Goal: Task Accomplishment & Management: Complete application form

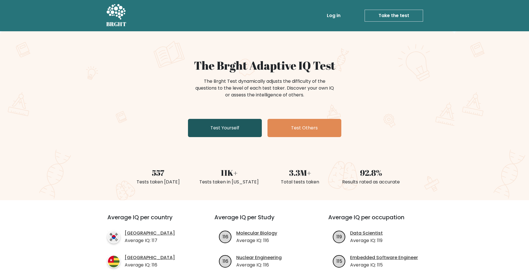
click at [248, 123] on link "Test Yourself" at bounding box center [225, 128] width 74 height 18
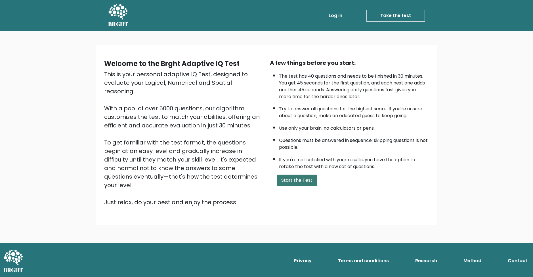
click at [300, 181] on button "Start the Test" at bounding box center [297, 179] width 40 height 11
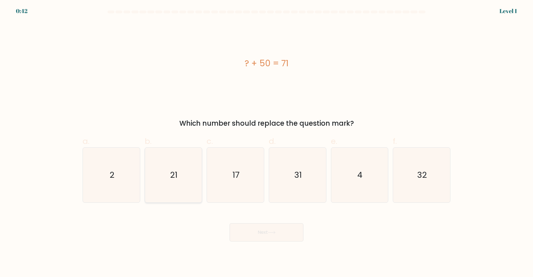
click at [181, 172] on icon "21" at bounding box center [173, 174] width 55 height 55
click at [267, 142] on input "b. 21" at bounding box center [267, 140] width 0 height 4
radio input "true"
click at [264, 239] on button "Next" at bounding box center [267, 232] width 74 height 18
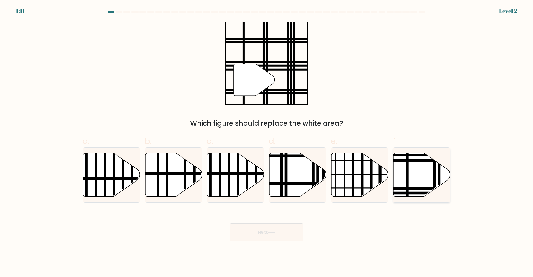
click at [414, 171] on icon at bounding box center [422, 175] width 57 height 44
click at [267, 142] on input "f." at bounding box center [267, 140] width 0 height 4
radio input "true"
click at [285, 233] on button "Next" at bounding box center [267, 232] width 74 height 18
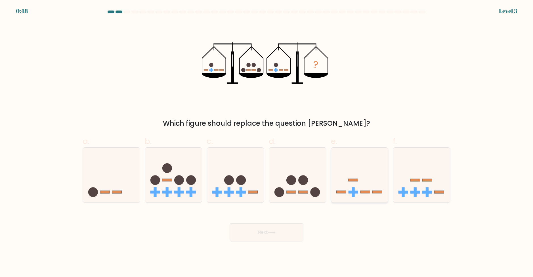
click at [372, 191] on icon at bounding box center [360, 174] width 57 height 47
click at [267, 142] on input "e." at bounding box center [267, 140] width 0 height 4
radio input "true"
click at [266, 232] on button "Next" at bounding box center [267, 232] width 74 height 18
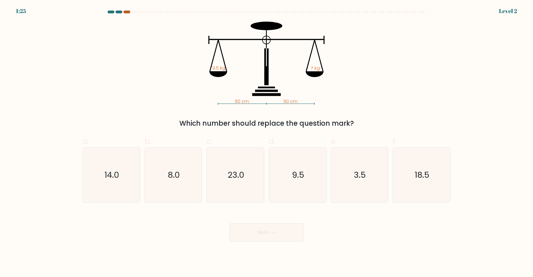
click at [130, 12] on div at bounding box center [127, 12] width 7 height 3
click at [128, 12] on div at bounding box center [127, 12] width 7 height 3
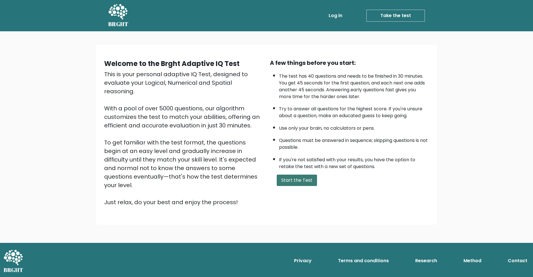
click at [288, 182] on button "Start the Test" at bounding box center [297, 179] width 40 height 11
drag, startPoint x: 283, startPoint y: 157, endPoint x: 306, endPoint y: 155, distance: 23.1
click at [289, 181] on button "Start the Test" at bounding box center [297, 179] width 40 height 11
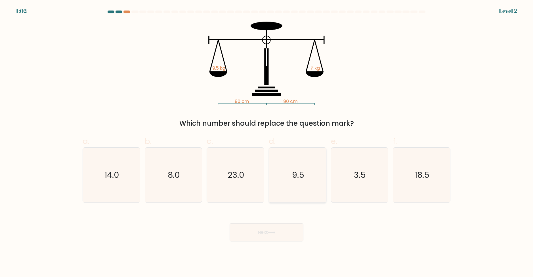
click at [305, 190] on icon "9.5" at bounding box center [297, 174] width 55 height 55
click at [267, 142] on input "d. 9.5" at bounding box center [267, 140] width 0 height 4
radio input "true"
click at [279, 242] on body "1:01 Level 2" at bounding box center [266, 138] width 533 height 277
click at [276, 233] on icon at bounding box center [272, 232] width 8 height 3
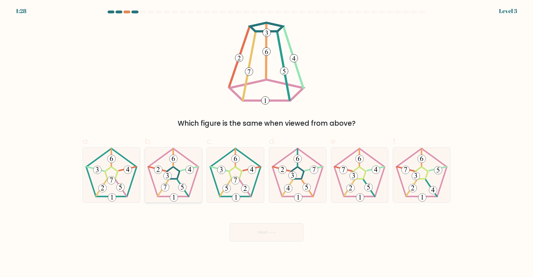
click at [173, 176] on icon at bounding box center [173, 174] width 55 height 55
click at [267, 142] on input "b." at bounding box center [267, 140] width 0 height 4
radio input "true"
click at [256, 232] on button "Next" at bounding box center [267, 232] width 74 height 18
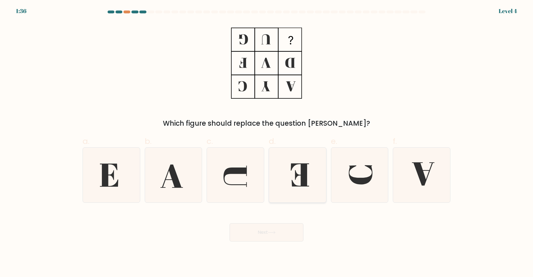
click at [295, 170] on icon at bounding box center [300, 174] width 18 height 23
click at [267, 142] on input "d." at bounding box center [267, 140] width 0 height 4
radio input "true"
click at [257, 237] on button "Next" at bounding box center [267, 232] width 74 height 18
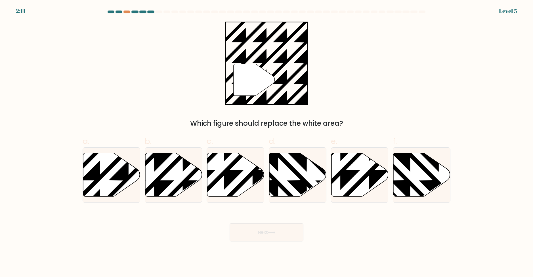
click at [61, 182] on form "a." at bounding box center [266, 126] width 533 height 231
click at [78, 181] on form "a." at bounding box center [266, 126] width 533 height 231
click at [102, 181] on icon at bounding box center [111, 175] width 57 height 44
click at [267, 142] on input "a." at bounding box center [267, 140] width 0 height 4
radio input "true"
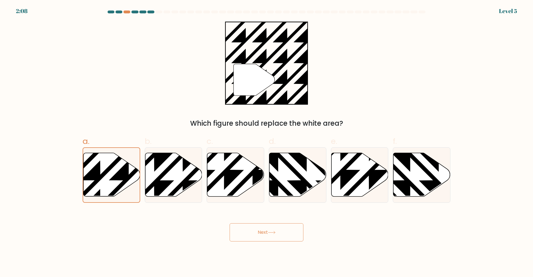
click at [257, 230] on button "Next" at bounding box center [267, 232] width 74 height 18
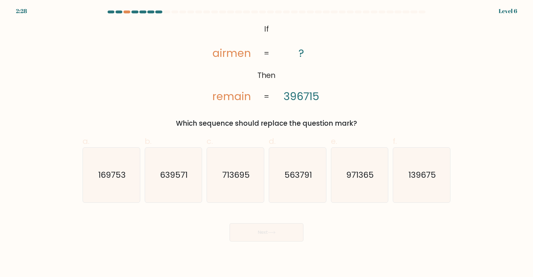
click at [242, 53] on tspan "airmen" at bounding box center [231, 53] width 39 height 15
click at [224, 95] on tspan "remain" at bounding box center [231, 96] width 39 height 15
click at [237, 174] on text "713695" at bounding box center [236, 174] width 28 height 11
click at [267, 142] on input "c. 713695" at bounding box center [267, 140] width 0 height 4
radio input "true"
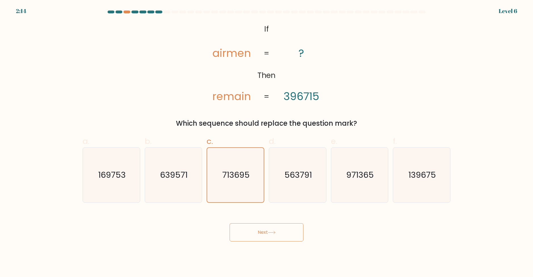
click at [286, 233] on button "Next" at bounding box center [267, 232] width 74 height 18
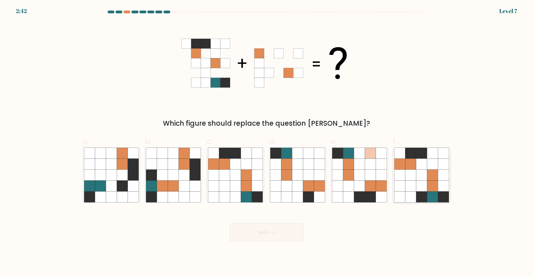
click at [424, 181] on icon at bounding box center [421, 185] width 11 height 11
click at [267, 142] on input "f." at bounding box center [267, 140] width 0 height 4
radio input "true"
click at [234, 224] on button "Next" at bounding box center [267, 232] width 74 height 18
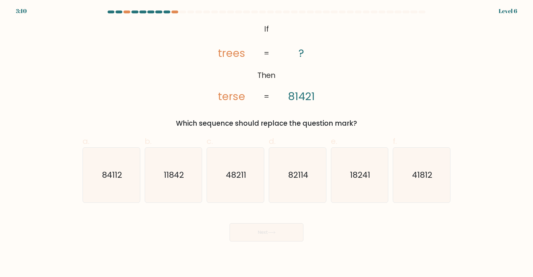
click at [229, 56] on tspan "trees" at bounding box center [231, 53] width 27 height 15
click at [223, 56] on tspan "trees" at bounding box center [231, 53] width 27 height 15
click at [119, 168] on icon "84112" at bounding box center [111, 174] width 55 height 55
click at [267, 142] on input "a. 84112" at bounding box center [267, 140] width 0 height 4
radio input "true"
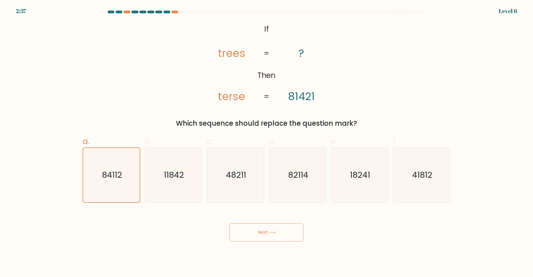
click at [257, 234] on button "Next" at bounding box center [267, 232] width 74 height 18
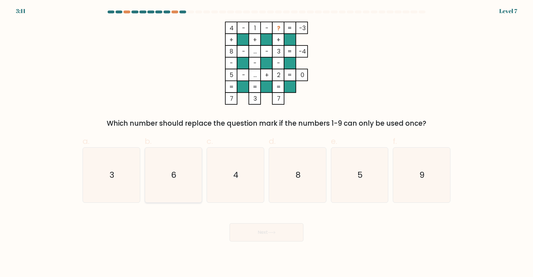
click at [166, 173] on icon "6" at bounding box center [173, 174] width 55 height 55
click at [267, 142] on input "b. 6" at bounding box center [267, 140] width 0 height 4
radio input "true"
click at [259, 235] on button "Next" at bounding box center [267, 232] width 74 height 18
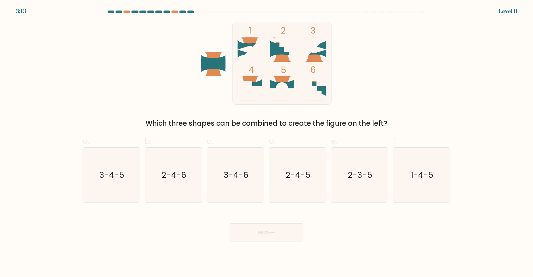
click at [256, 83] on icon at bounding box center [250, 86] width 24 height 14
click at [168, 186] on icon "2-4-6" at bounding box center [173, 174] width 55 height 55
click at [267, 142] on input "b. 2-4-6" at bounding box center [267, 140] width 0 height 4
radio input "true"
drag, startPoint x: 269, startPoint y: 240, endPoint x: 270, endPoint y: 234, distance: 6.4
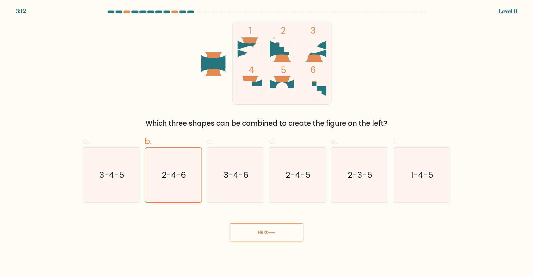
click at [269, 239] on button "Next" at bounding box center [267, 232] width 74 height 18
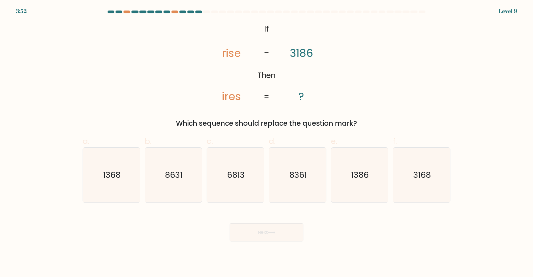
click at [231, 52] on tspan "rise" at bounding box center [231, 53] width 19 height 15
click at [306, 51] on tspan "3186" at bounding box center [301, 53] width 23 height 15
click at [238, 93] on tspan "ires" at bounding box center [231, 96] width 19 height 15
click at [428, 92] on div "@import url('https://fonts.googleapis.com/css?family=Abril+Fatface:400,100,100i…" at bounding box center [266, 75] width 375 height 107
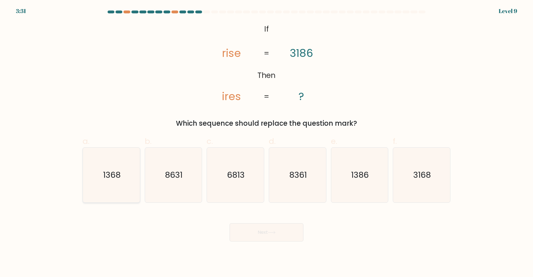
click at [129, 186] on icon "1368" at bounding box center [111, 174] width 55 height 55
click at [267, 142] on input "a. 1368" at bounding box center [267, 140] width 0 height 4
radio input "true"
click at [268, 234] on button "Next" at bounding box center [267, 232] width 74 height 18
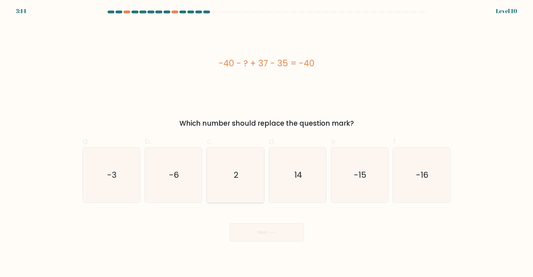
click at [212, 196] on icon "2" at bounding box center [235, 174] width 55 height 55
click at [267, 142] on input "c. 2" at bounding box center [267, 140] width 0 height 4
radio input "true"
click at [249, 231] on button "Next" at bounding box center [267, 232] width 74 height 18
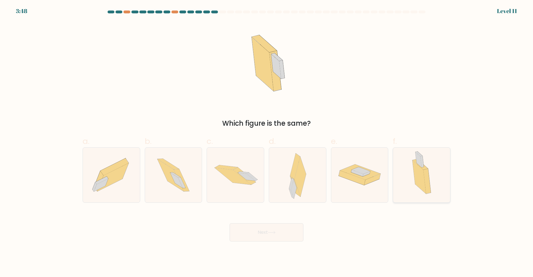
click at [422, 172] on icon at bounding box center [420, 177] width 14 height 34
click at [267, 142] on input "f." at bounding box center [267, 140] width 0 height 4
radio input "true"
click at [280, 234] on button "Next" at bounding box center [267, 232] width 74 height 18
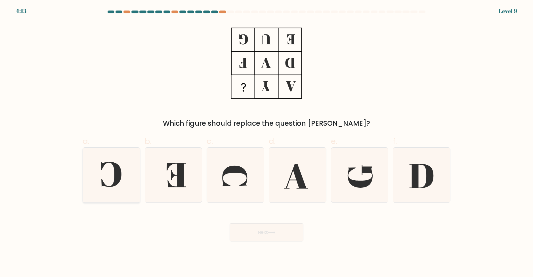
click at [116, 174] on icon at bounding box center [111, 174] width 20 height 25
click at [267, 142] on input "a." at bounding box center [267, 140] width 0 height 4
radio input "true"
click at [254, 233] on button "Next" at bounding box center [267, 232] width 74 height 18
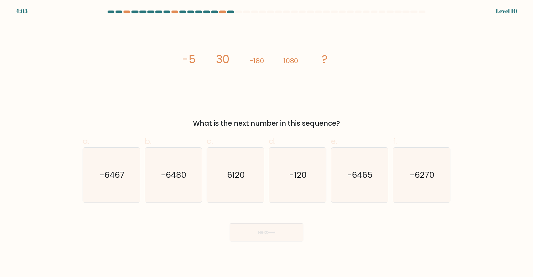
click at [287, 59] on tspan "1080" at bounding box center [291, 60] width 15 height 9
click at [181, 176] on text "-6480" at bounding box center [174, 174] width 26 height 11
click at [267, 142] on input "b. -6480" at bounding box center [267, 140] width 0 height 4
radio input "true"
click at [253, 234] on button "Next" at bounding box center [267, 232] width 74 height 18
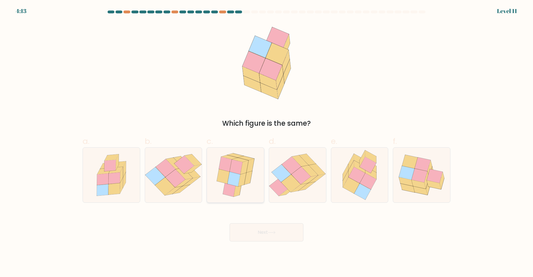
click at [239, 175] on icon at bounding box center [234, 178] width 13 height 15
click at [267, 142] on input "c." at bounding box center [267, 140] width 0 height 4
radio input "true"
click at [260, 232] on button "Next" at bounding box center [267, 232] width 74 height 18
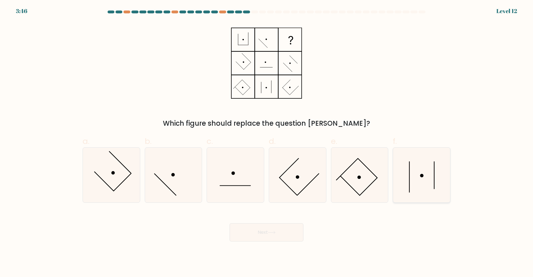
click at [411, 169] on icon at bounding box center [422, 174] width 55 height 55
click at [267, 142] on input "f." at bounding box center [267, 140] width 0 height 4
radio input "true"
click at [278, 228] on button "Next" at bounding box center [267, 232] width 74 height 18
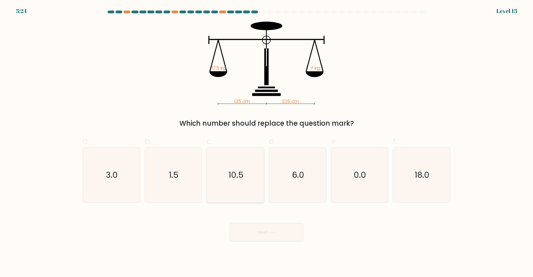
click at [235, 169] on text "10.5" at bounding box center [236, 174] width 15 height 11
click at [267, 142] on input "c. 10.5" at bounding box center [267, 140] width 0 height 4
radio input "true"
click at [265, 229] on button "Next" at bounding box center [267, 232] width 74 height 18
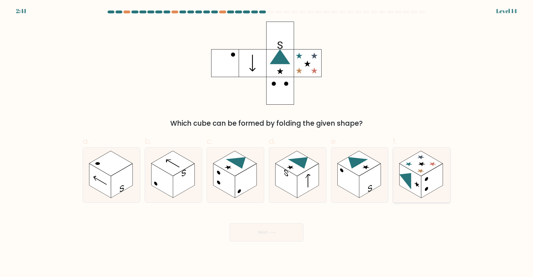
click at [401, 153] on icon at bounding box center [421, 174] width 57 height 55
click at [267, 142] on input "f." at bounding box center [267, 140] width 0 height 4
radio input "true"
click at [288, 235] on button "Next" at bounding box center [267, 232] width 74 height 18
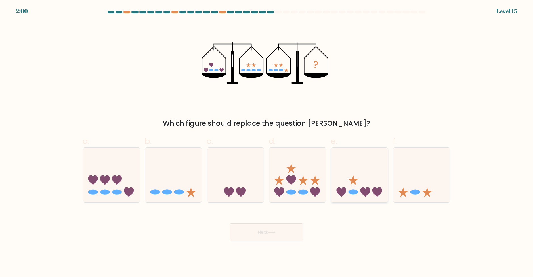
click at [363, 179] on icon at bounding box center [360, 174] width 57 height 47
click at [267, 142] on input "e." at bounding box center [267, 140] width 0 height 4
radio input "true"
click at [302, 224] on button "Next" at bounding box center [267, 232] width 74 height 18
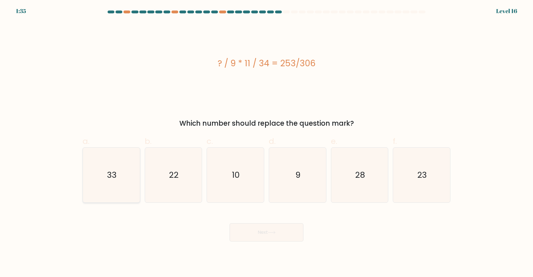
click at [109, 182] on icon "33" at bounding box center [111, 174] width 55 height 55
click at [267, 142] on input "a. 33" at bounding box center [267, 140] width 0 height 4
radio input "true"
click at [257, 229] on button "Next" at bounding box center [267, 232] width 74 height 18
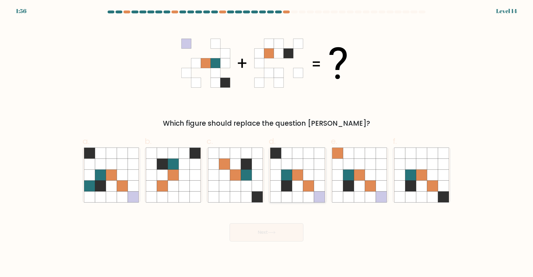
click at [300, 179] on icon at bounding box center [297, 174] width 11 height 11
click at [267, 142] on input "d." at bounding box center [267, 140] width 0 height 4
radio input "true"
click at [299, 229] on button "Next" at bounding box center [267, 232] width 74 height 18
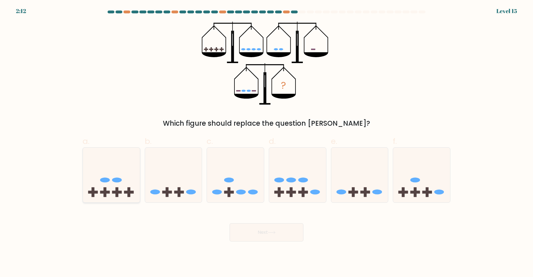
click at [115, 188] on icon at bounding box center [111, 174] width 57 height 47
click at [267, 142] on input "a." at bounding box center [267, 140] width 0 height 4
radio input "true"
click at [266, 234] on button "Next" at bounding box center [267, 232] width 74 height 18
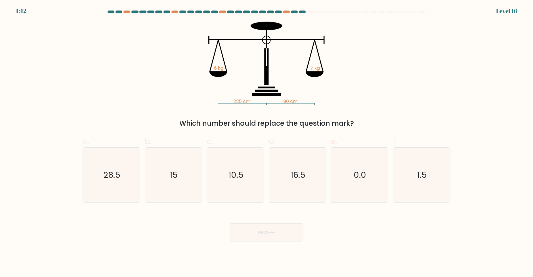
drag, startPoint x: 167, startPoint y: 182, endPoint x: 280, endPoint y: 247, distance: 130.5
click at [167, 182] on icon "15" at bounding box center [173, 174] width 55 height 55
click at [267, 142] on input "b. 15" at bounding box center [267, 140] width 0 height 4
radio input "true"
click at [285, 232] on button "Next" at bounding box center [267, 232] width 74 height 18
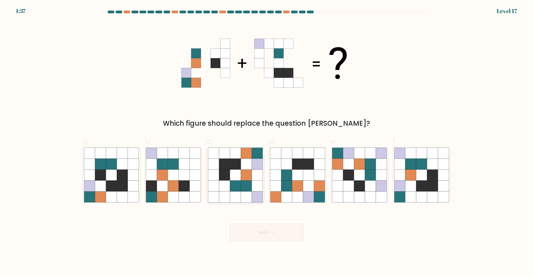
click at [222, 170] on icon at bounding box center [224, 174] width 11 height 11
click at [267, 142] on input "c." at bounding box center [267, 140] width 0 height 4
radio input "true"
click at [272, 231] on icon at bounding box center [272, 232] width 8 height 3
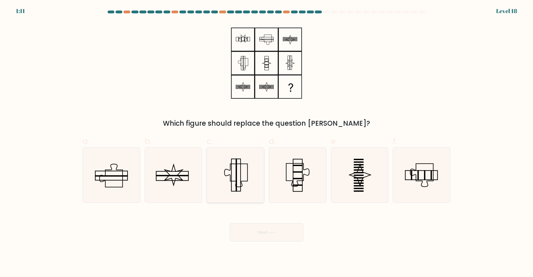
click at [245, 173] on icon at bounding box center [235, 174] width 55 height 55
click at [267, 142] on input "c." at bounding box center [267, 140] width 0 height 4
radio input "true"
click at [273, 235] on button "Next" at bounding box center [267, 232] width 74 height 18
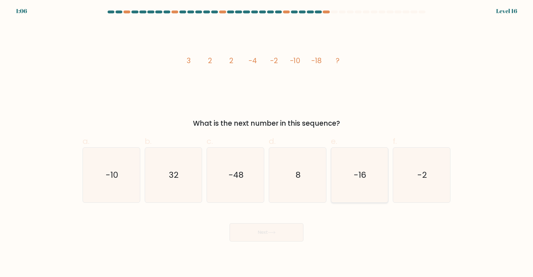
drag, startPoint x: 365, startPoint y: 186, endPoint x: 325, endPoint y: 210, distance: 47.4
click at [365, 186] on icon "-16" at bounding box center [359, 174] width 55 height 55
click at [267, 142] on input "e. -16" at bounding box center [267, 140] width 0 height 4
radio input "true"
click at [292, 226] on button "Next" at bounding box center [267, 232] width 74 height 18
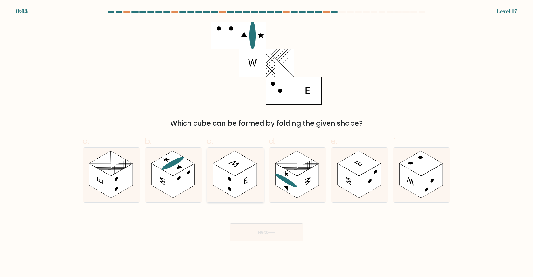
click at [247, 172] on rect at bounding box center [246, 180] width 22 height 34
click at [267, 142] on input "c." at bounding box center [267, 140] width 0 height 4
radio input "true"
click at [285, 237] on button "Next" at bounding box center [267, 232] width 74 height 18
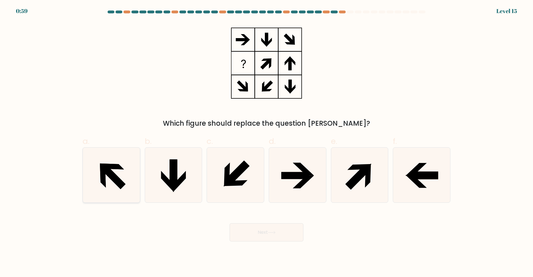
click at [121, 173] on icon at bounding box center [111, 174] width 55 height 55
click at [267, 142] on input "a." at bounding box center [267, 140] width 0 height 4
radio input "true"
click at [274, 233] on icon at bounding box center [272, 232] width 8 height 3
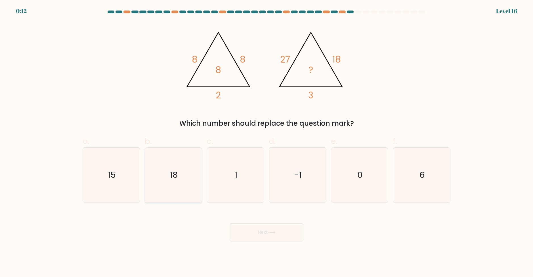
click at [181, 166] on icon "18" at bounding box center [173, 174] width 55 height 55
click at [267, 142] on input "b. 18" at bounding box center [267, 140] width 0 height 4
radio input "true"
click at [267, 231] on button "Next" at bounding box center [267, 232] width 74 height 18
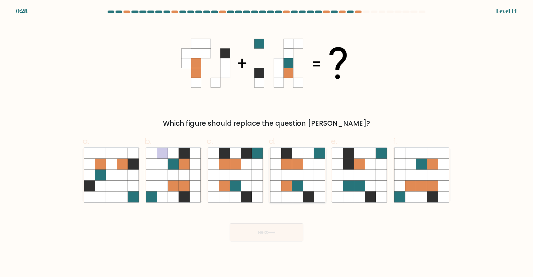
click at [297, 172] on icon at bounding box center [297, 174] width 11 height 11
click at [267, 142] on input "d." at bounding box center [267, 140] width 0 height 4
radio input "true"
click at [293, 228] on button "Next" at bounding box center [267, 232] width 74 height 18
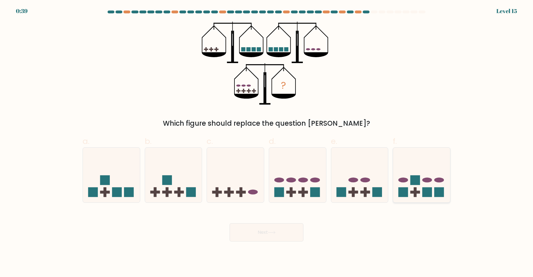
click at [428, 181] on ellipse at bounding box center [428, 179] width 10 height 5
click at [267, 142] on input "f." at bounding box center [267, 140] width 0 height 4
radio input "true"
click at [286, 230] on button "Next" at bounding box center [267, 232] width 74 height 18
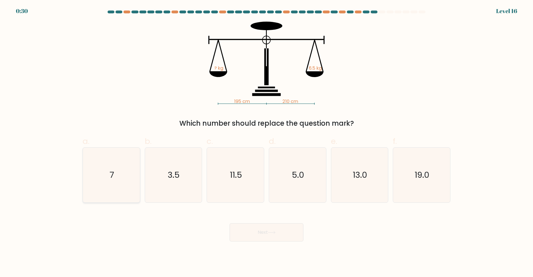
click at [115, 177] on icon "7" at bounding box center [111, 174] width 55 height 55
click at [267, 142] on input "a. 7" at bounding box center [267, 140] width 0 height 4
radio input "true"
click at [271, 226] on button "Next" at bounding box center [267, 232] width 74 height 18
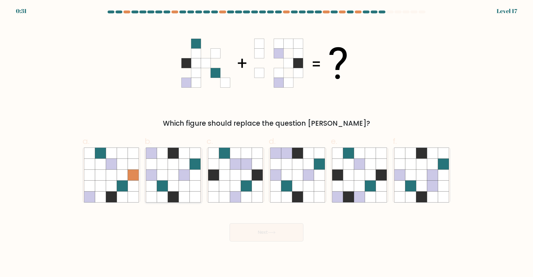
click at [170, 162] on icon at bounding box center [173, 163] width 11 height 11
click at [267, 142] on input "b." at bounding box center [267, 140] width 0 height 4
radio input "true"
click at [257, 226] on button "Next" at bounding box center [267, 232] width 74 height 18
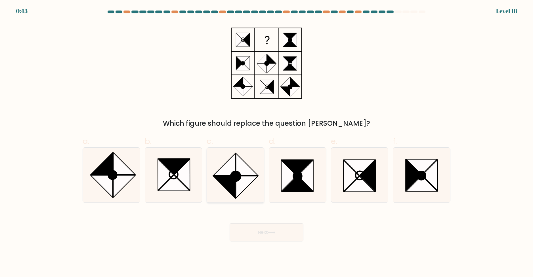
click at [245, 165] on icon at bounding box center [247, 164] width 22 height 22
click at [267, 142] on input "c." at bounding box center [267, 140] width 0 height 4
radio input "true"
click at [272, 237] on button "Next" at bounding box center [267, 232] width 74 height 18
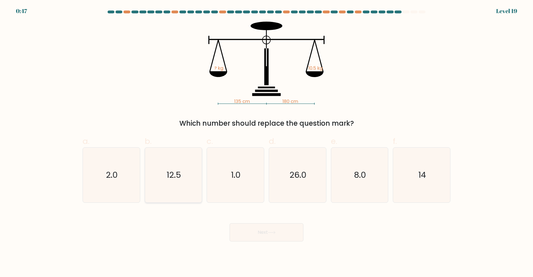
click at [192, 176] on icon "12.5" at bounding box center [173, 174] width 55 height 55
click at [267, 142] on input "b. 12.5" at bounding box center [267, 140] width 0 height 4
radio input "true"
click at [421, 183] on icon "14" at bounding box center [422, 174] width 55 height 55
click at [267, 142] on input "f. 14" at bounding box center [267, 140] width 0 height 4
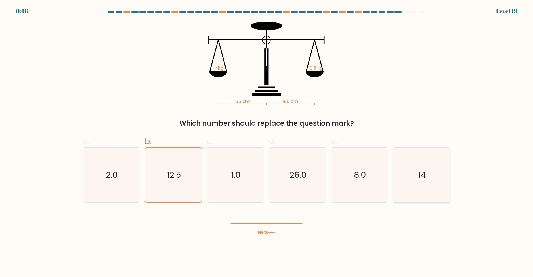
radio input "true"
click at [271, 234] on icon at bounding box center [272, 232] width 8 height 3
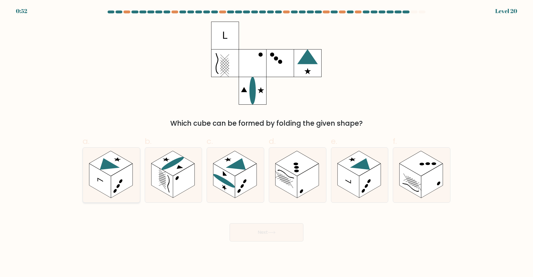
click at [112, 163] on icon at bounding box center [106, 166] width 28 height 16
click at [267, 142] on input "a." at bounding box center [267, 140] width 0 height 4
radio input "true"
click at [244, 229] on button "Next" at bounding box center [267, 232] width 74 height 18
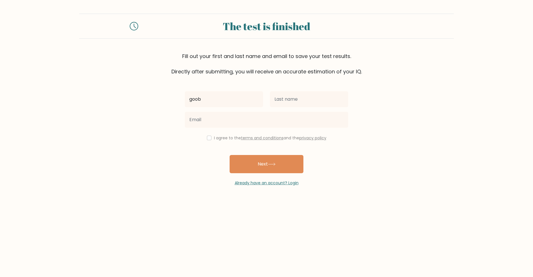
type input "goob"
click at [290, 103] on input "text" at bounding box center [309, 99] width 78 height 16
type input "er"
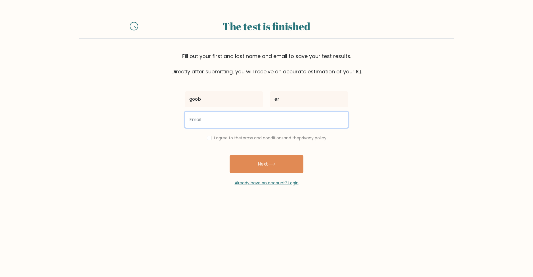
click at [275, 123] on input "email" at bounding box center [267, 120] width 164 height 16
type input "[EMAIL_ADDRESS][DOMAIN_NAME]"
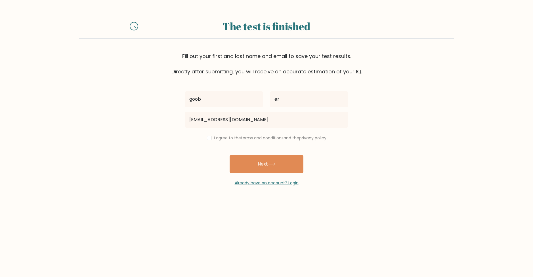
click at [214, 138] on label "I agree to the terms and conditions and the privacy policy" at bounding box center [270, 138] width 112 height 6
click at [207, 137] on input "checkbox" at bounding box center [209, 137] width 5 height 5
checkbox input "true"
click at [258, 166] on button "Next" at bounding box center [267, 164] width 74 height 18
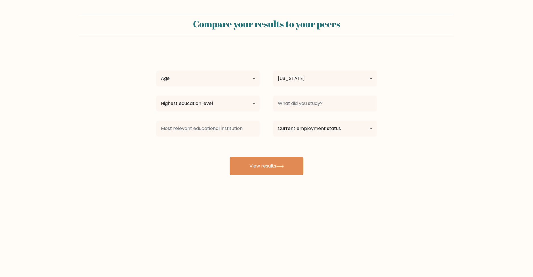
select select "GE"
click at [228, 82] on select "Age Under 18 years old 18-24 years old 25-34 years old 35-44 years old 45-54 ye…" at bounding box center [208, 78] width 103 height 16
select select "min_18"
click at [157, 70] on select "Age Under 18 years old 18-24 years old 25-34 years old 35-44 years old 45-54 ye…" at bounding box center [208, 78] width 103 height 16
click at [238, 102] on select "Highest education level No schooling Primary Lower Secondary Upper Secondary Oc…" at bounding box center [208, 103] width 103 height 16
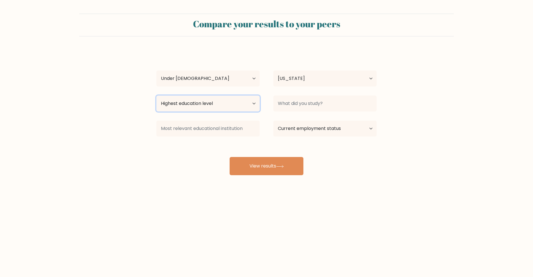
select select "upper_secondary"
click at [157, 95] on select "Highest education level No schooling Primary Lower Secondary Upper Secondary Oc…" at bounding box center [208, 103] width 103 height 16
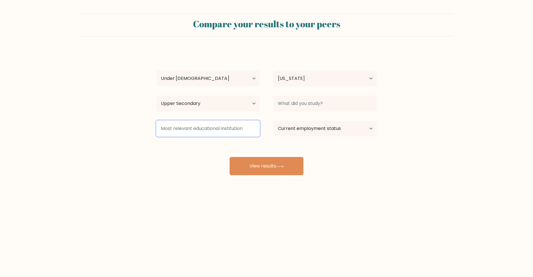
click at [215, 123] on input at bounding box center [208, 128] width 103 height 16
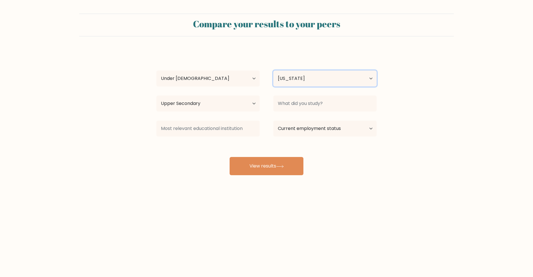
click at [303, 80] on select "Country Afghanistan Albania Algeria American Samoa Andorra Angola Anguilla Anta…" at bounding box center [325, 78] width 103 height 16
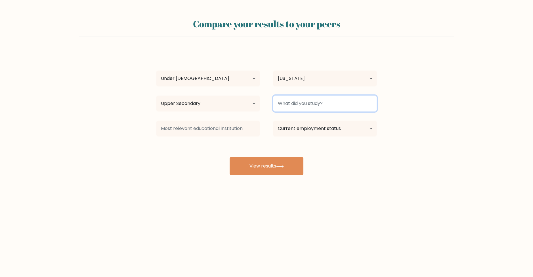
click at [307, 102] on input at bounding box center [325, 103] width 103 height 16
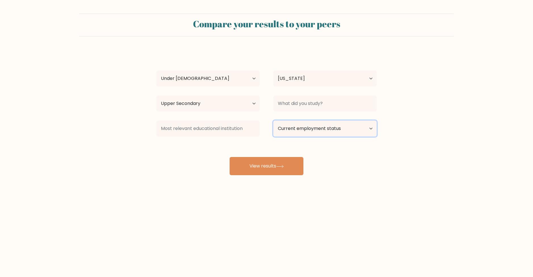
click at [336, 132] on select "Current employment status Employed Student Retired Other / prefer not to answer" at bounding box center [325, 128] width 103 height 16
select select "student"
click at [274, 120] on select "Current employment status Employed Student Retired Other / prefer not to answer" at bounding box center [325, 128] width 103 height 16
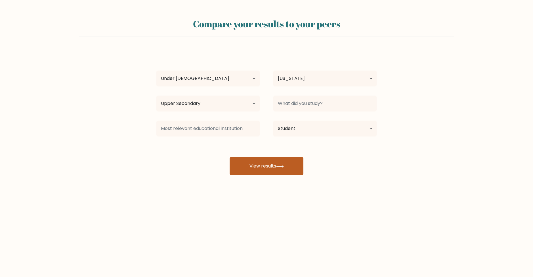
click at [295, 170] on button "View results" at bounding box center [267, 166] width 74 height 18
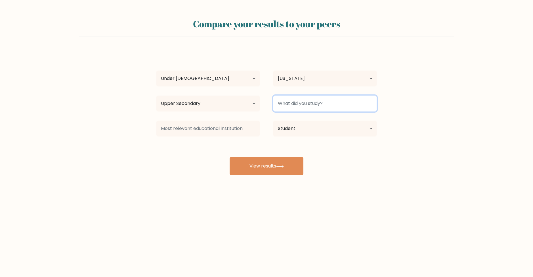
click at [320, 104] on input at bounding box center [325, 103] width 103 height 16
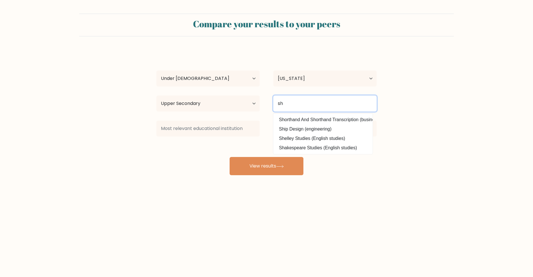
type input "s"
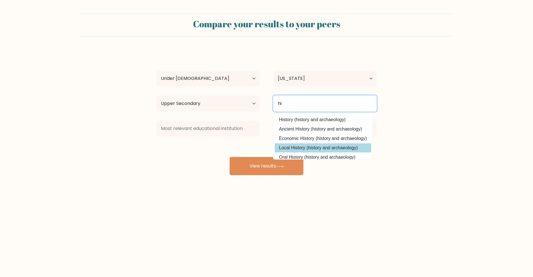
type input "h"
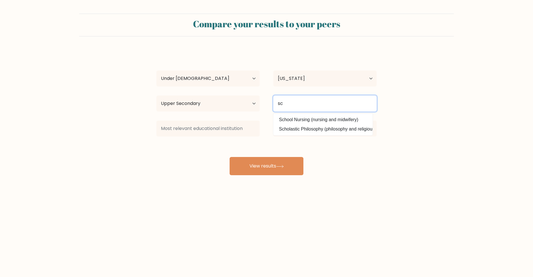
type input "s"
type input "n"
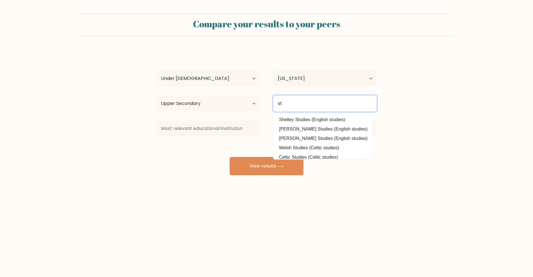
type input "s"
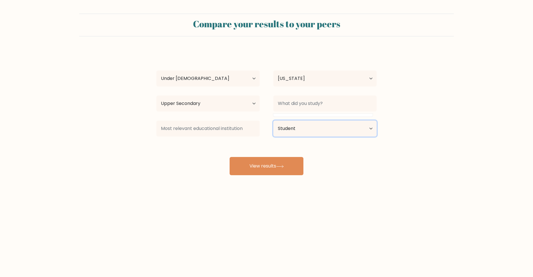
click at [308, 126] on select "Current employment status Employed Student Retired Other / prefer not to answer" at bounding box center [325, 128] width 103 height 16
click at [274, 120] on select "Current employment status Employed Student Retired Other / prefer not to answer" at bounding box center [325, 128] width 103 height 16
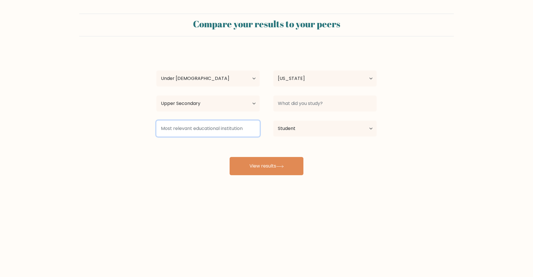
click at [240, 128] on input at bounding box center [208, 128] width 103 height 16
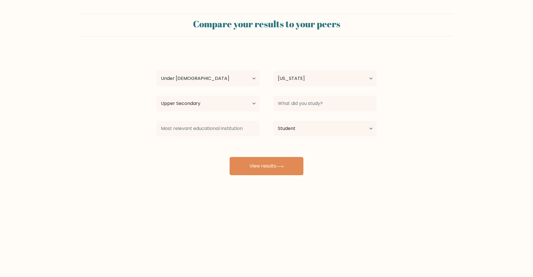
click at [322, 112] on div at bounding box center [325, 103] width 117 height 20
click at [322, 106] on input at bounding box center [325, 103] width 103 height 16
type input "a"
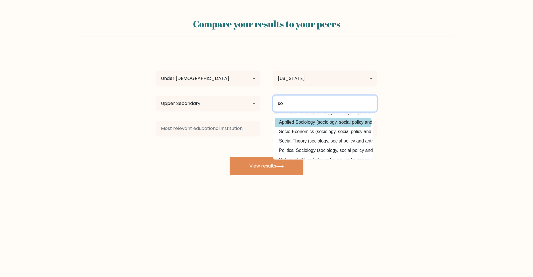
scroll to position [55, 0]
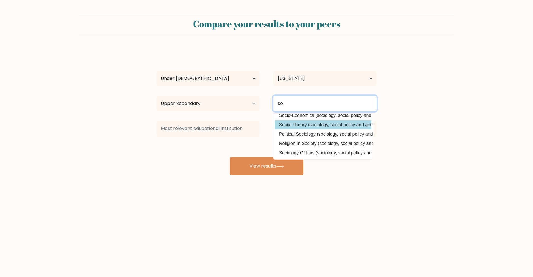
type input "s"
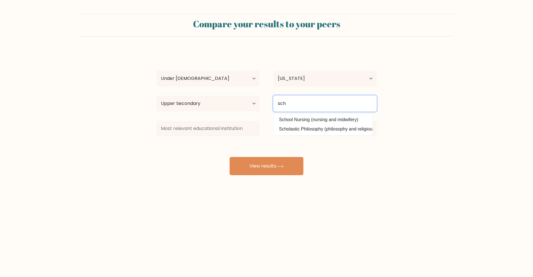
scroll to position [0, 0]
type input "s"
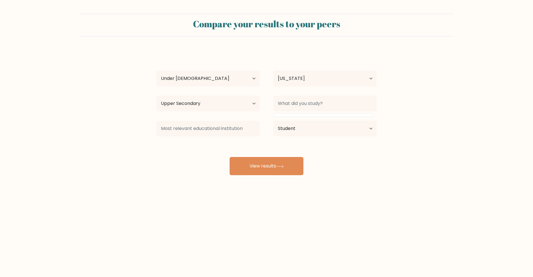
click at [352, 167] on div "goob er Age Under 18 years old 18-24 years old 25-34 years old 35-44 years old …" at bounding box center [266, 112] width 227 height 125
click at [287, 172] on button "View results" at bounding box center [267, 166] width 74 height 18
click at [299, 104] on input at bounding box center [325, 103] width 103 height 16
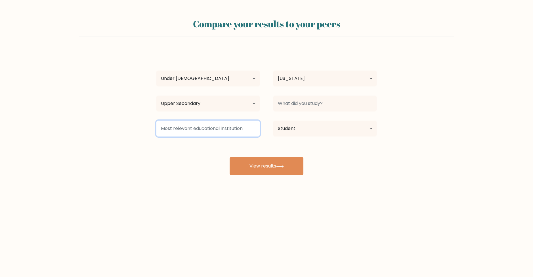
click at [217, 124] on input at bounding box center [208, 128] width 103 height 16
type input "a"
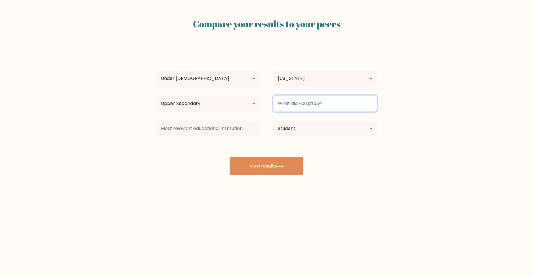
click at [291, 107] on input at bounding box center [325, 103] width 103 height 16
type input "s"
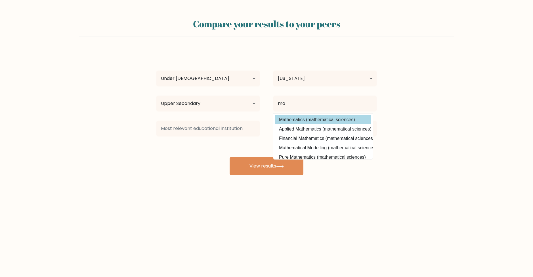
click at [308, 120] on option "Mathematics (mathematical sciences)" at bounding box center [323, 119] width 97 height 9
type input "Mathematics"
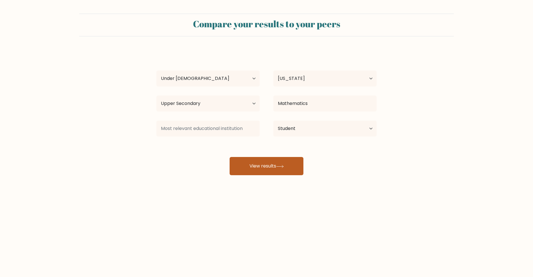
click at [292, 173] on button "View results" at bounding box center [267, 166] width 74 height 18
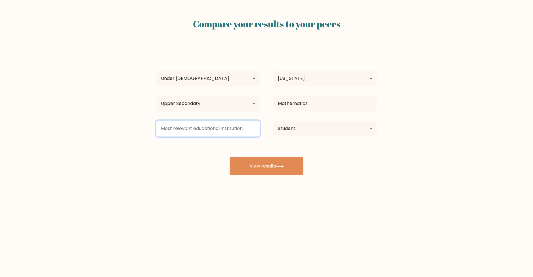
click at [194, 128] on input at bounding box center [208, 128] width 103 height 16
type input "c"
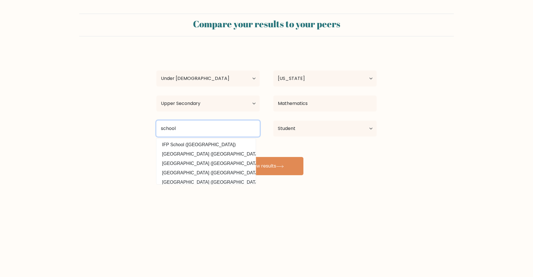
drag, startPoint x: 201, startPoint y: 125, endPoint x: 118, endPoint y: 114, distance: 83.6
click at [122, 120] on form "Compare your results to your peers goob er Age Under 18 years old 18-24 years o…" at bounding box center [266, 94] width 533 height 161
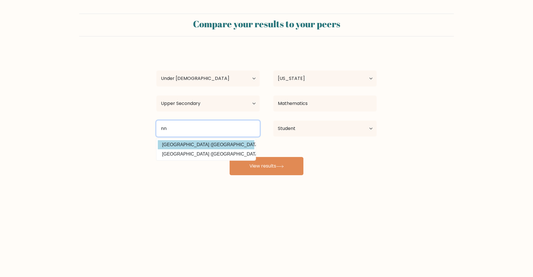
type input "n"
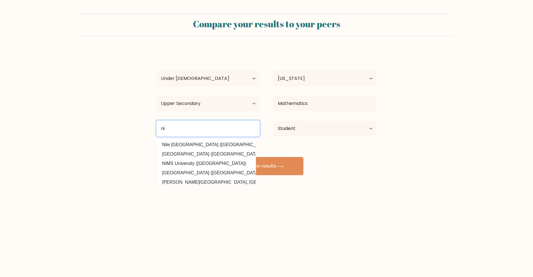
type input "n"
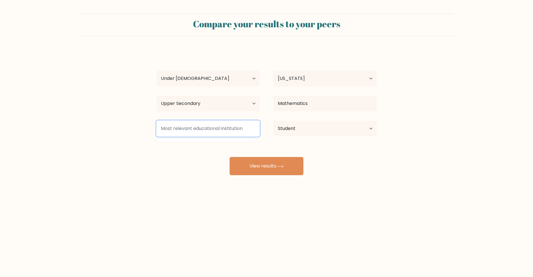
type input "h"
type input "{"
type input "["
type input "{"
drag, startPoint x: 233, startPoint y: 171, endPoint x: 212, endPoint y: 159, distance: 24.0
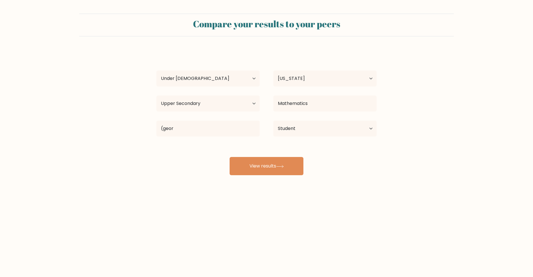
click at [212, 159] on div "goob er Age Under 18 years old 18-24 years old 25-34 years old 35-44 years old …" at bounding box center [266, 112] width 227 height 125
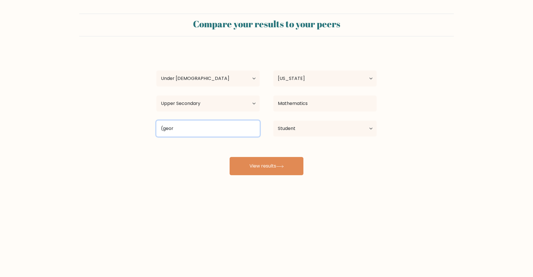
click at [219, 134] on input "(geor" at bounding box center [208, 128] width 103 height 16
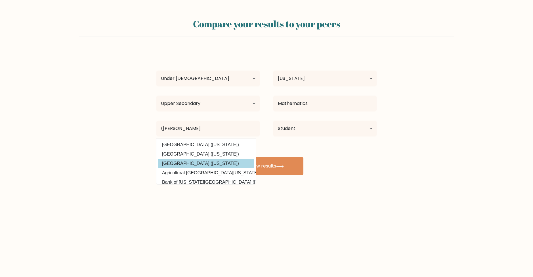
click at [221, 163] on option "Georgian Technical University (Georgia)" at bounding box center [206, 163] width 97 height 9
type input "Georgian Technical University"
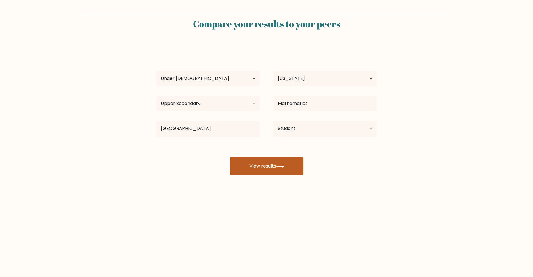
click at [244, 161] on button "View results" at bounding box center [267, 166] width 74 height 18
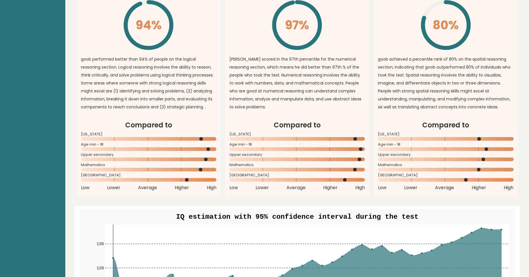
scroll to position [469, 0]
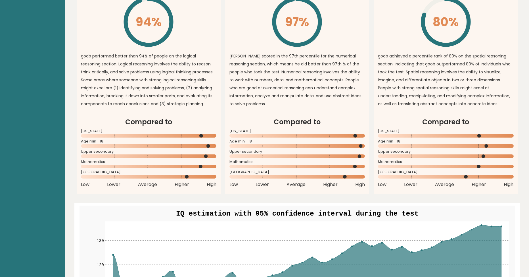
drag, startPoint x: 364, startPoint y: 198, endPoint x: 412, endPoint y: 202, distance: 49.1
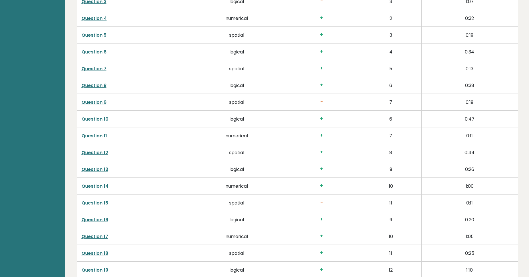
scroll to position [1017, 0]
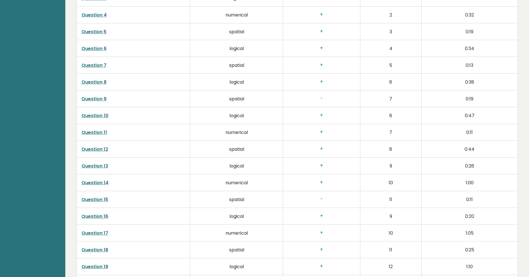
drag, startPoint x: 195, startPoint y: 183, endPoint x: 209, endPoint y: 144, distance: 41.9
click at [101, 98] on link "Question 9" at bounding box center [94, 98] width 25 height 7
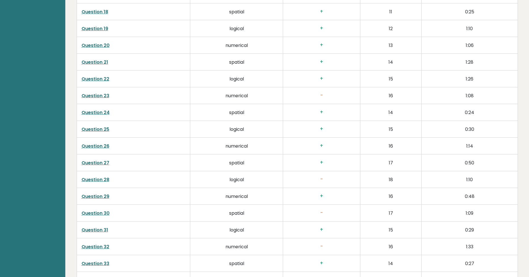
scroll to position [1446, 0]
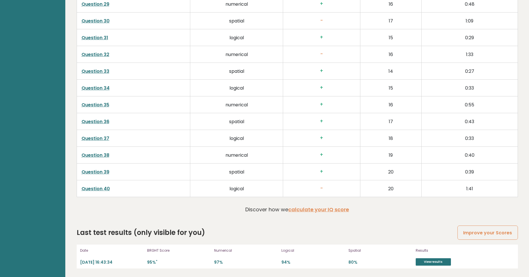
drag, startPoint x: 194, startPoint y: 179, endPoint x: 187, endPoint y: 167, distance: 14.7
click at [91, 189] on link "Question 40" at bounding box center [96, 188] width 28 height 7
click at [337, 213] on div "Discover how we calculate your IQ score" at bounding box center [297, 210] width 104 height 11
click at [485, 232] on link "Improve your Scores" at bounding box center [488, 232] width 60 height 14
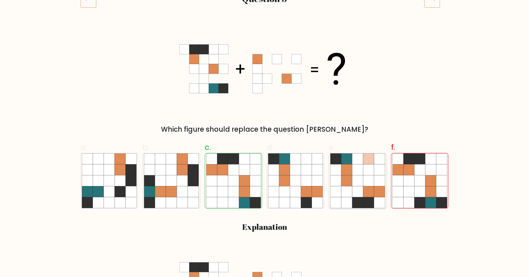
scroll to position [48, 0]
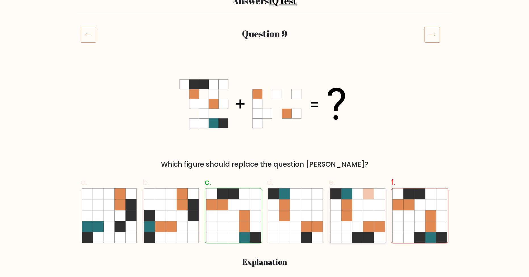
drag, startPoint x: 365, startPoint y: 171, endPoint x: 365, endPoint y: 136, distance: 34.7
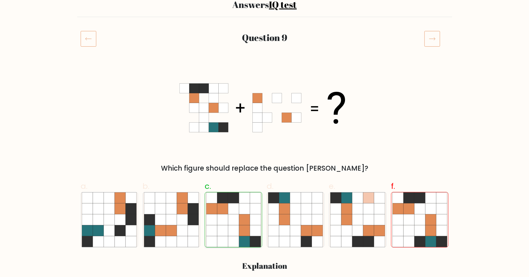
scroll to position [285, 0]
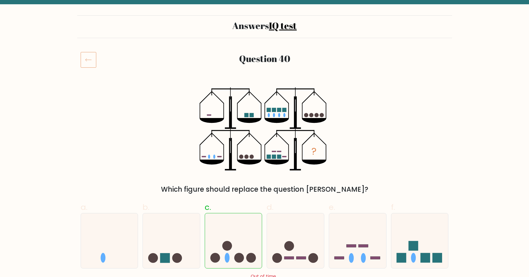
drag, startPoint x: 127, startPoint y: 160, endPoint x: 128, endPoint y: 178, distance: 17.4
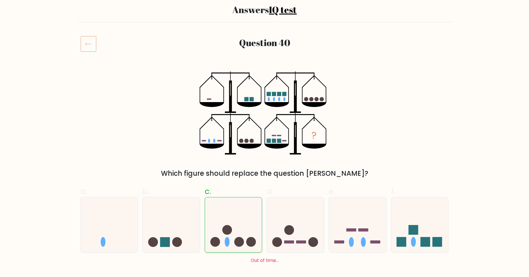
click at [236, 207] on icon at bounding box center [233, 224] width 57 height 47
click at [265, 99] on input "c." at bounding box center [265, 97] width 0 height 4
radio input "true"
